Goal: Task Accomplishment & Management: Use online tool/utility

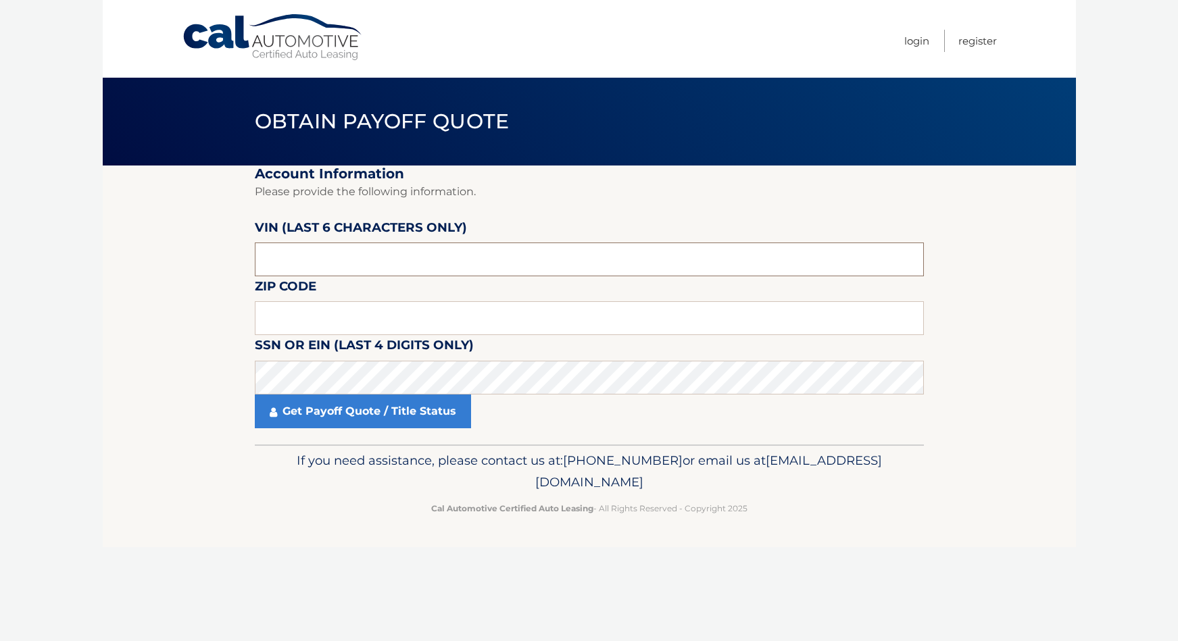
click at [310, 258] on input "text" at bounding box center [589, 260] width 669 height 34
paste input "465951"
type input "465951"
click at [303, 313] on input "text" at bounding box center [589, 318] width 669 height 34
type input "10308"
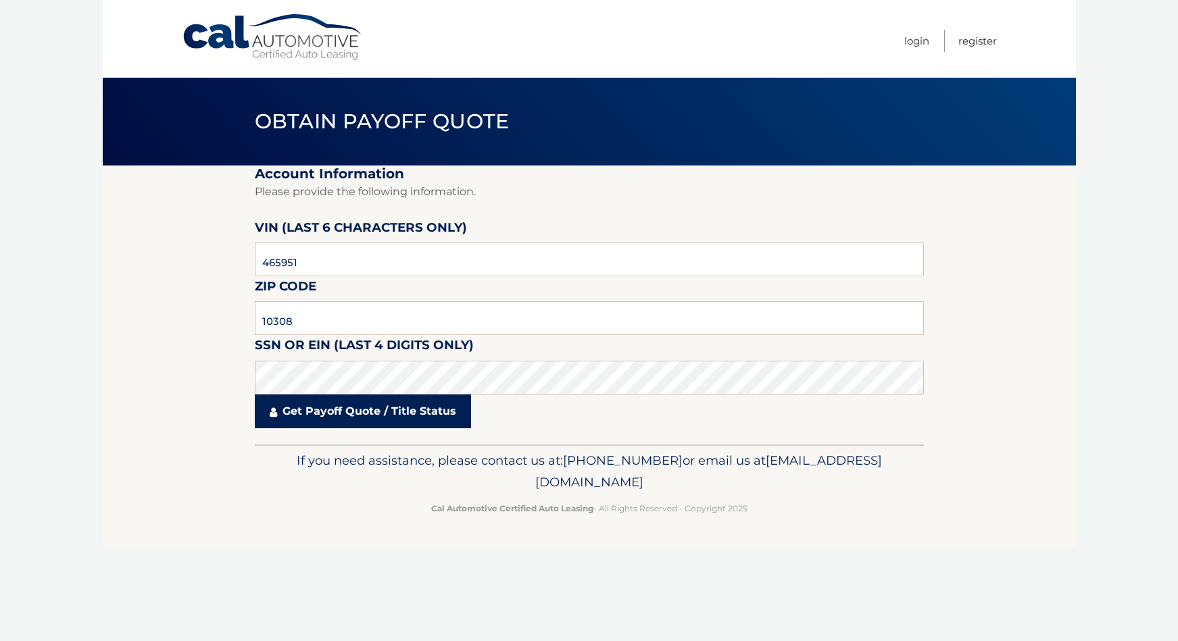
click at [329, 417] on link "Get Payoff Quote / Title Status" at bounding box center [363, 412] width 216 height 34
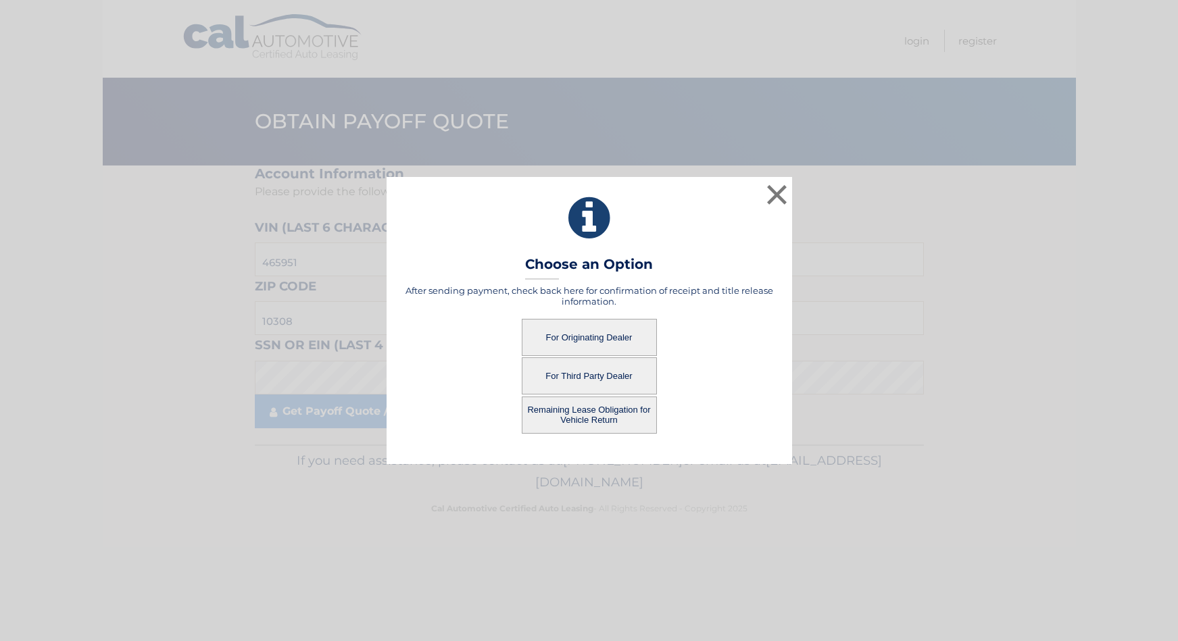
click at [585, 375] on button "For Third Party Dealer" at bounding box center [589, 376] width 135 height 37
click at [589, 376] on button "For Third Party Dealer" at bounding box center [589, 376] width 135 height 37
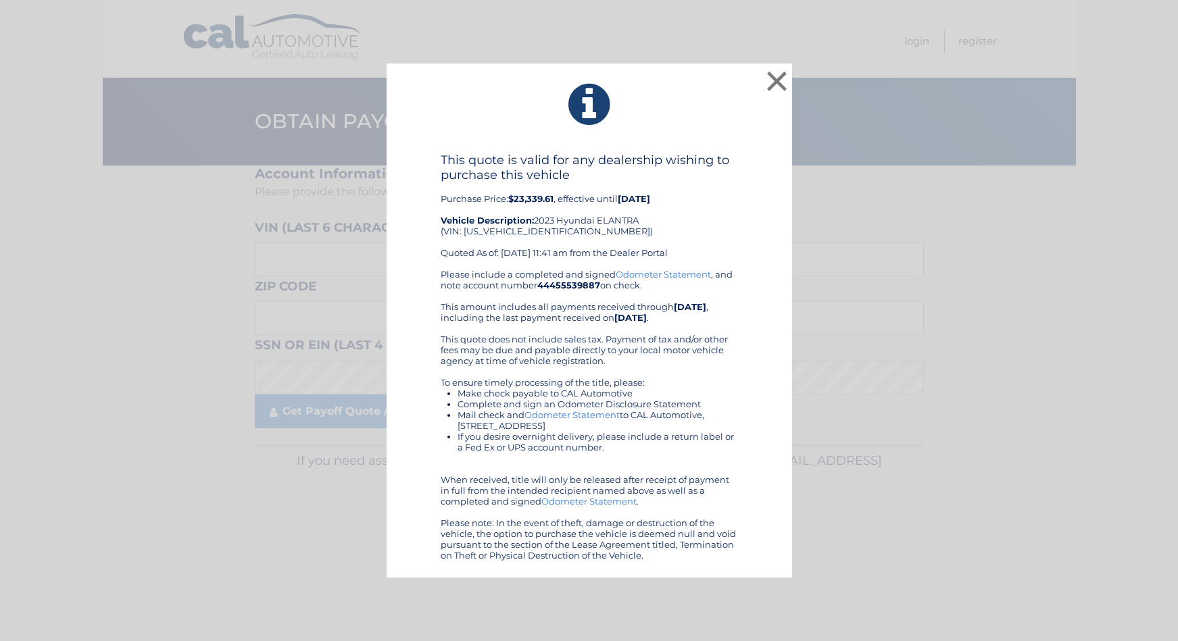
click at [520, 227] on div "This quote is valid for any dealership wishing to purchase this vehicle Purchas…" at bounding box center [589, 211] width 297 height 116
copy div "KMHLS4AG7PU465951"
click at [775, 80] on button "×" at bounding box center [777, 81] width 27 height 27
